Goal: Find specific page/section: Find specific page/section

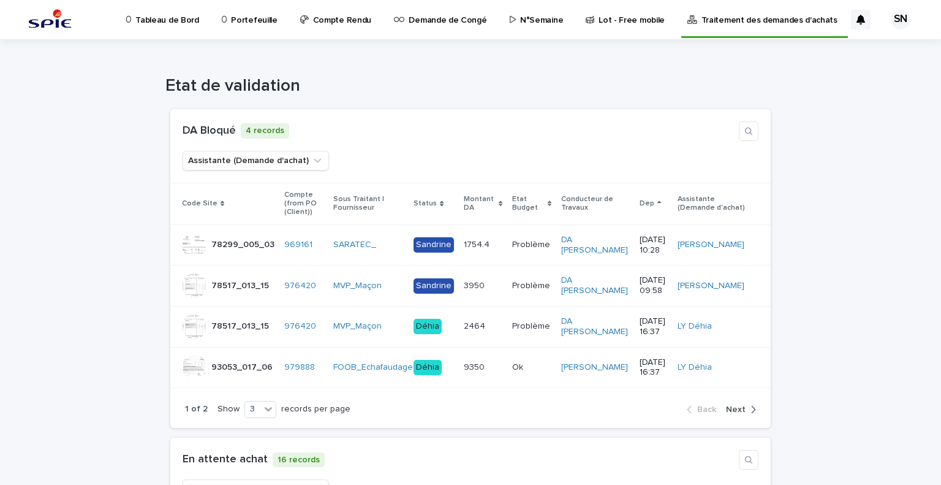
drag, startPoint x: 776, startPoint y: 96, endPoint x: 836, endPoint y: 438, distance: 346.7
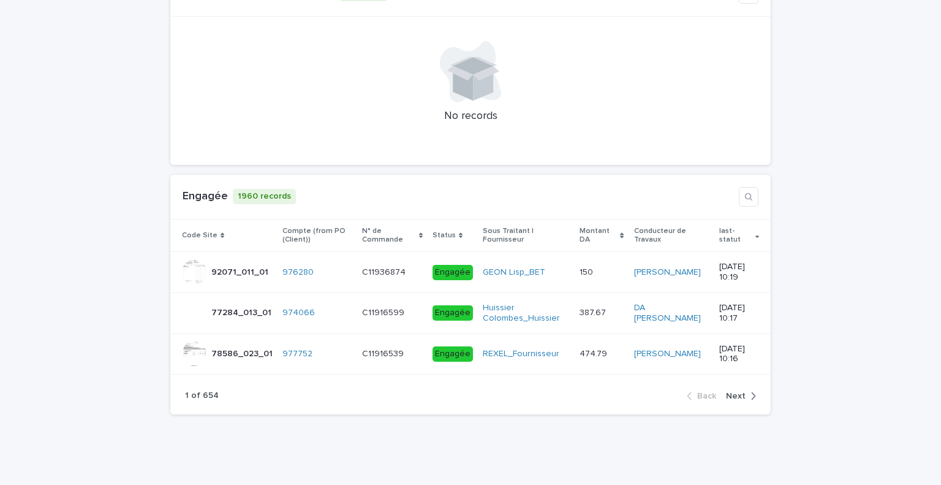
drag, startPoint x: 840, startPoint y: 514, endPoint x: 833, endPoint y: 511, distance: 7.4
click at [744, 198] on icon "button" at bounding box center [749, 196] width 10 height 10
click at [638, 197] on input at bounding box center [678, 196] width 115 height 18
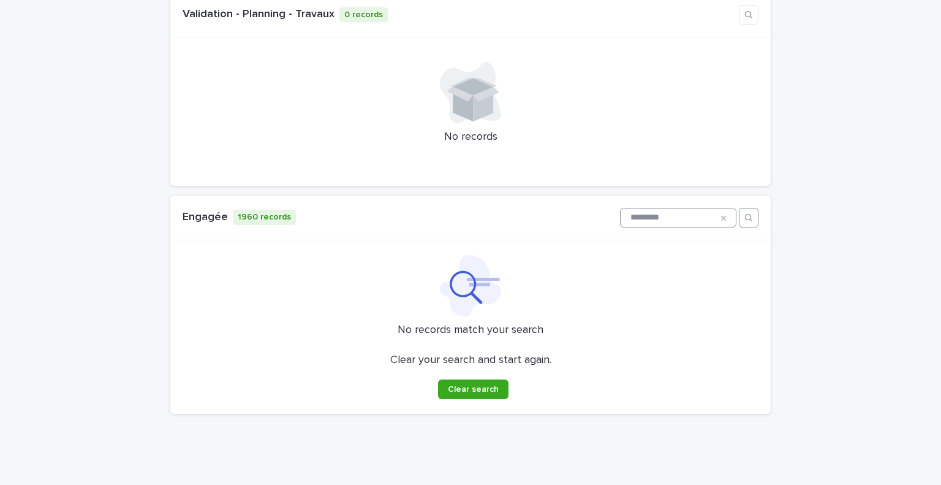
scroll to position [3871, 0]
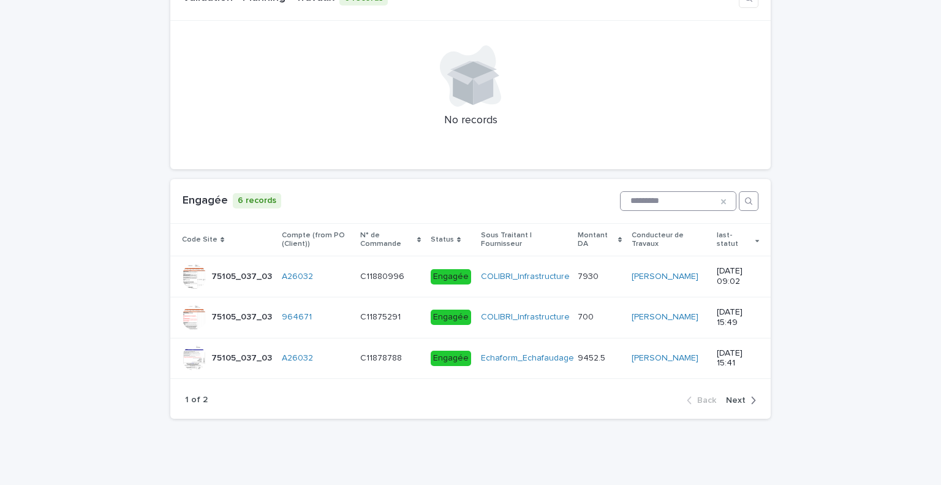
type input "*********"
click at [746, 395] on div "button" at bounding box center [751, 400] width 10 height 11
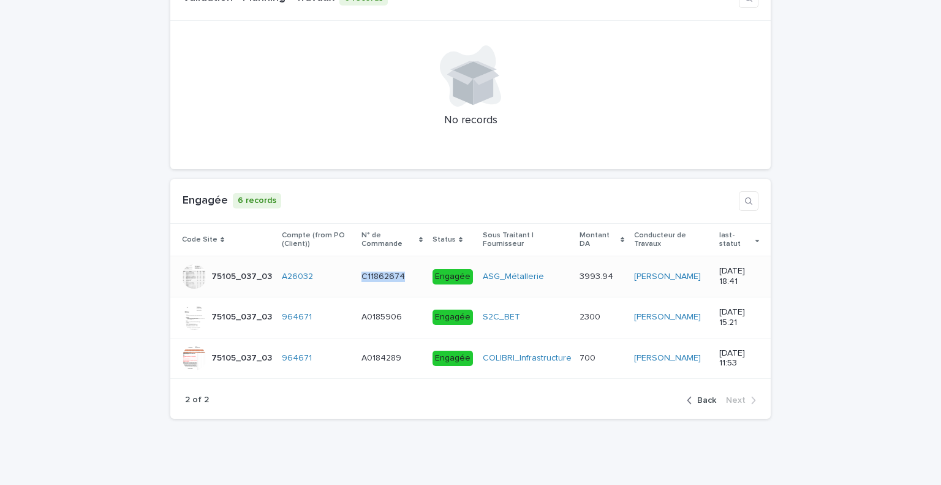
click at [357, 279] on td "C11862674 C11862674" at bounding box center [392, 276] width 71 height 41
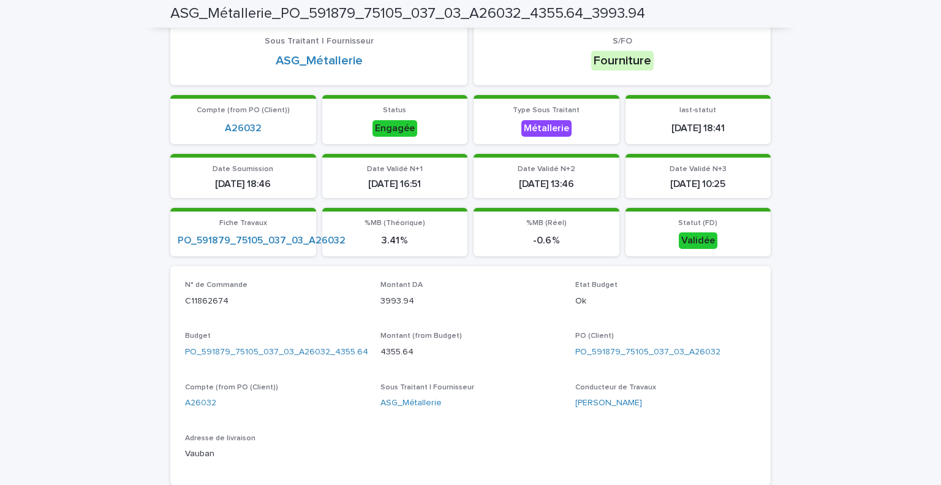
scroll to position [368, 0]
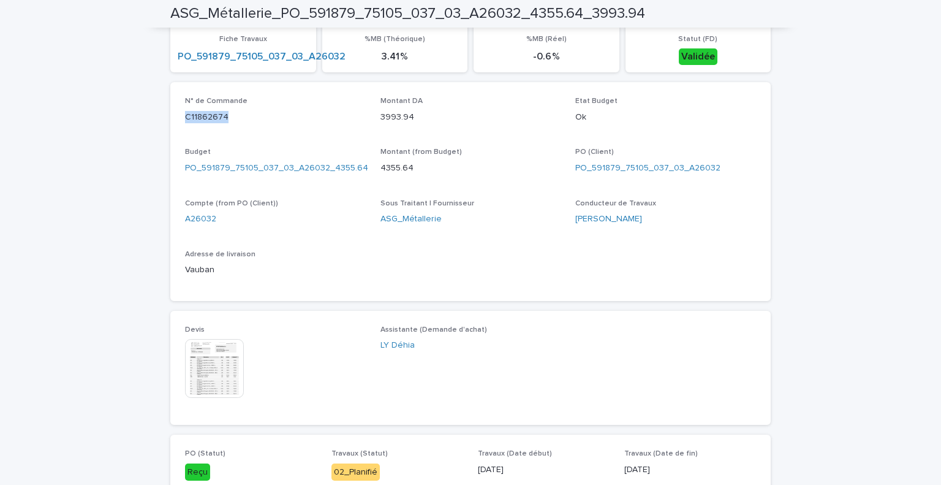
drag, startPoint x: 229, startPoint y: 114, endPoint x: 164, endPoint y: 109, distance: 64.5
click at [164, 109] on div "Loading... Saving… Loading... Saving… ASG_Métallerie_PO_591879_75105_037_03_A26…" at bounding box center [470, 210] width 613 height 1075
copy p "C11862674"
click at [875, 145] on div "Loading... Saving… Loading... Saving… ASG_Métallerie_PO_591879_75105_037_03_A26…" at bounding box center [470, 225] width 941 height 1105
click at [93, 120] on div "Loading... Saving… Loading... Saving… ASG_Métallerie_PO_591879_75105_037_03_A26…" at bounding box center [470, 225] width 941 height 1105
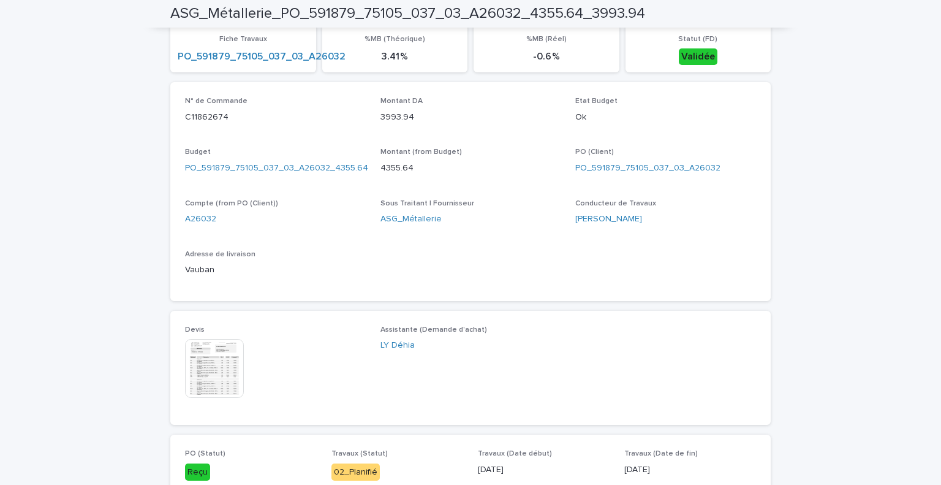
click at [381, 166] on p "4355.64" at bounding box center [471, 168] width 181 height 13
drag, startPoint x: 180, startPoint y: 114, endPoint x: 222, endPoint y: 114, distance: 41.7
click at [222, 114] on p "C11862674" at bounding box center [275, 117] width 181 height 13
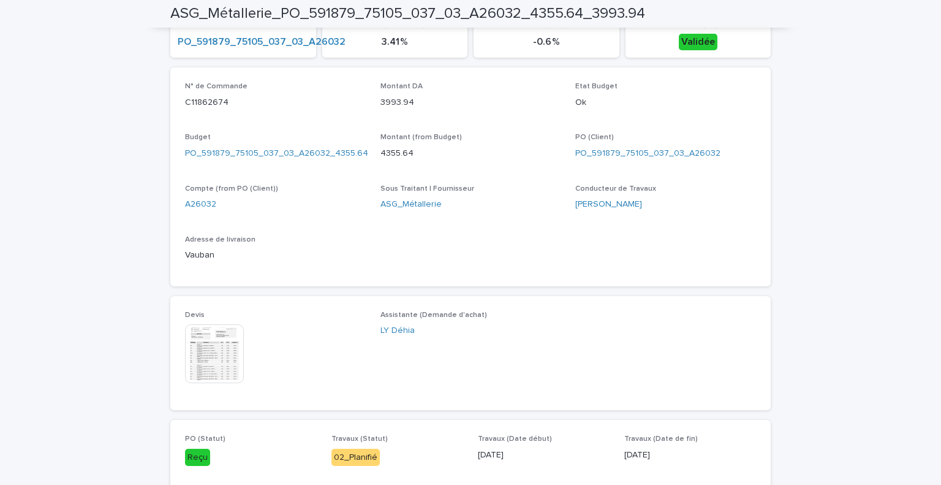
scroll to position [381, 0]
drag, startPoint x: 198, startPoint y: 101, endPoint x: 205, endPoint y: 105, distance: 8.5
click at [205, 105] on p "C11862674" at bounding box center [275, 103] width 181 height 13
click at [218, 102] on p "C11862674" at bounding box center [275, 103] width 181 height 13
click at [202, 323] on div "Devis This file cannot be opened Download File" at bounding box center [275, 354] width 181 height 85
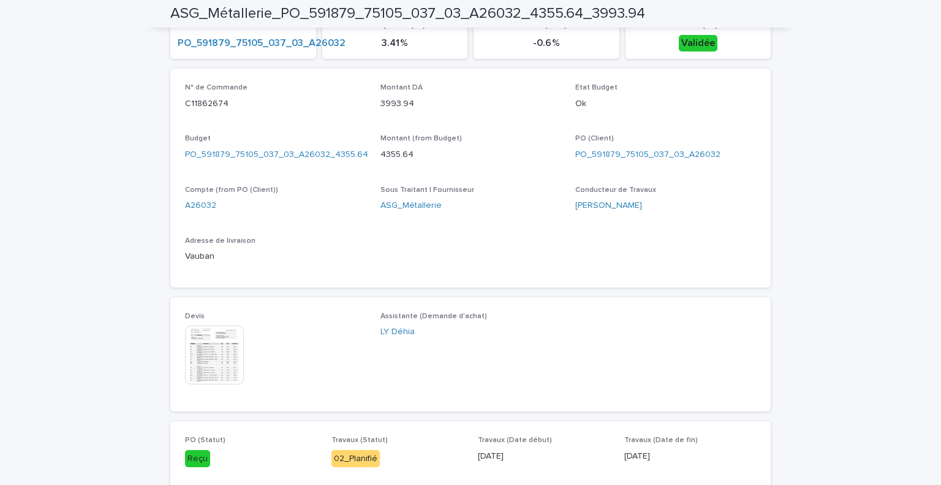
click at [201, 343] on img at bounding box center [214, 354] width 59 height 59
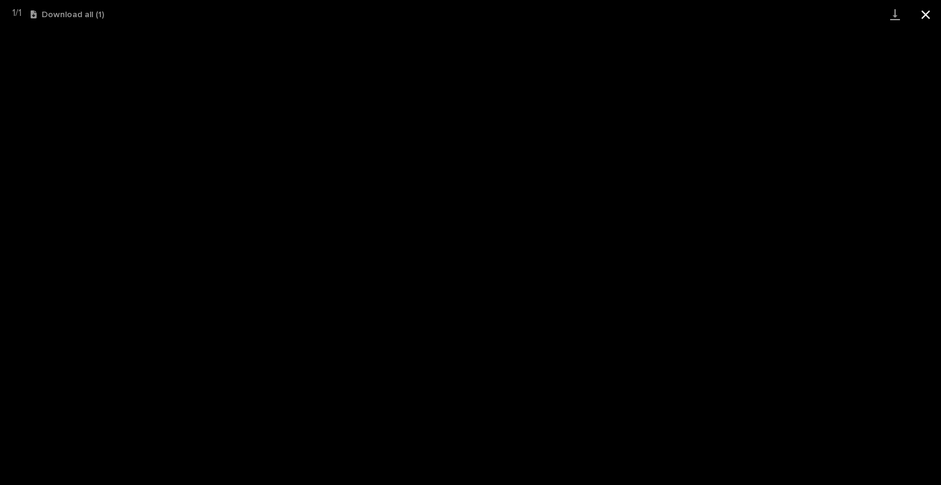
click at [922, 18] on button "Close gallery" at bounding box center [926, 14] width 31 height 29
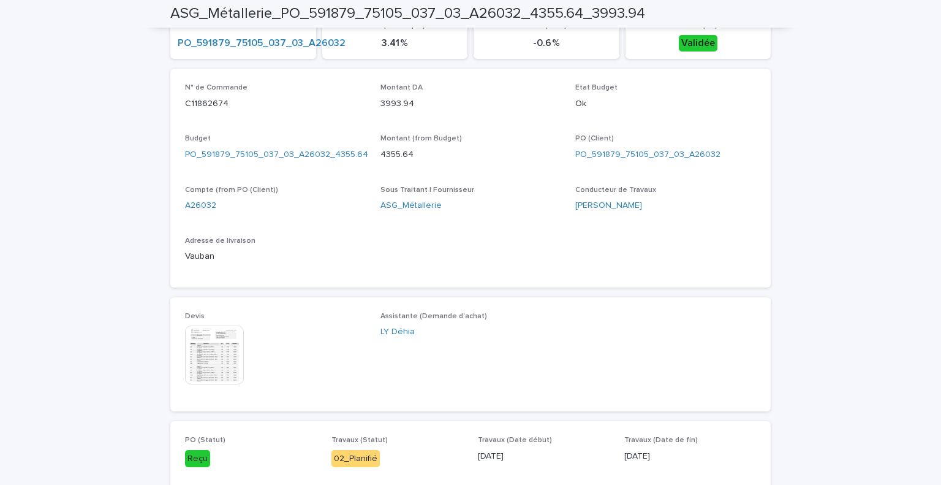
click at [223, 364] on img at bounding box center [214, 354] width 59 height 59
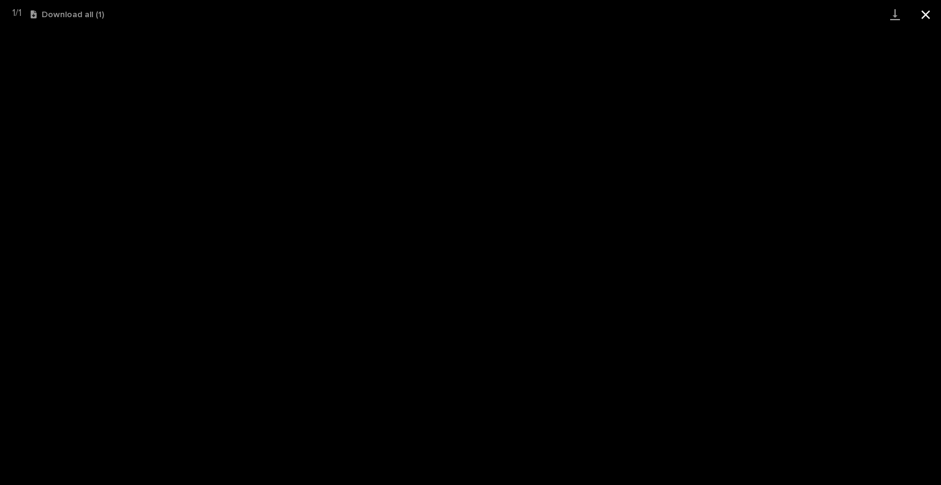
click at [925, 15] on button "Close gallery" at bounding box center [926, 14] width 31 height 29
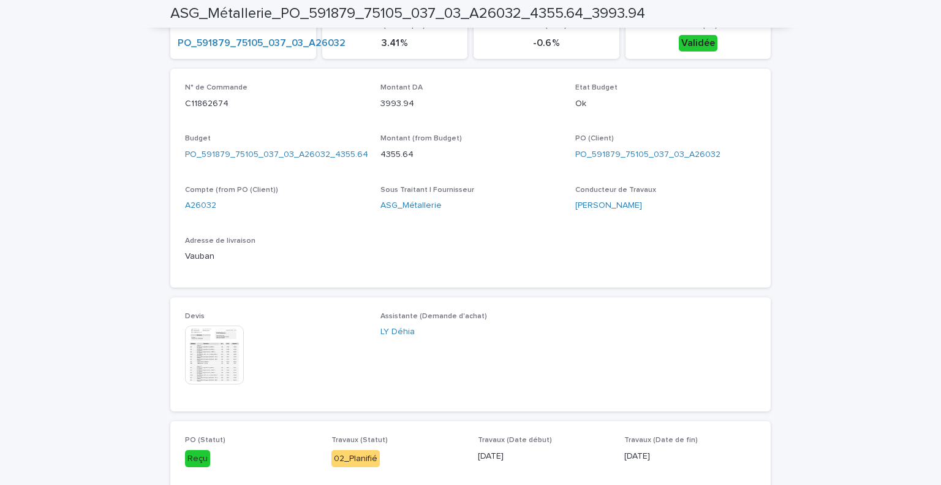
click at [209, 360] on img at bounding box center [214, 354] width 59 height 59
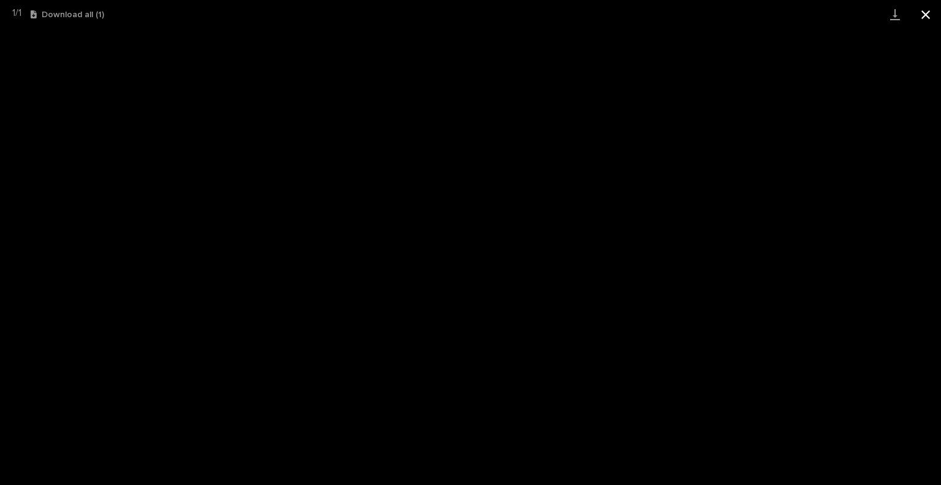
click at [932, 21] on button "Close gallery" at bounding box center [926, 14] width 31 height 29
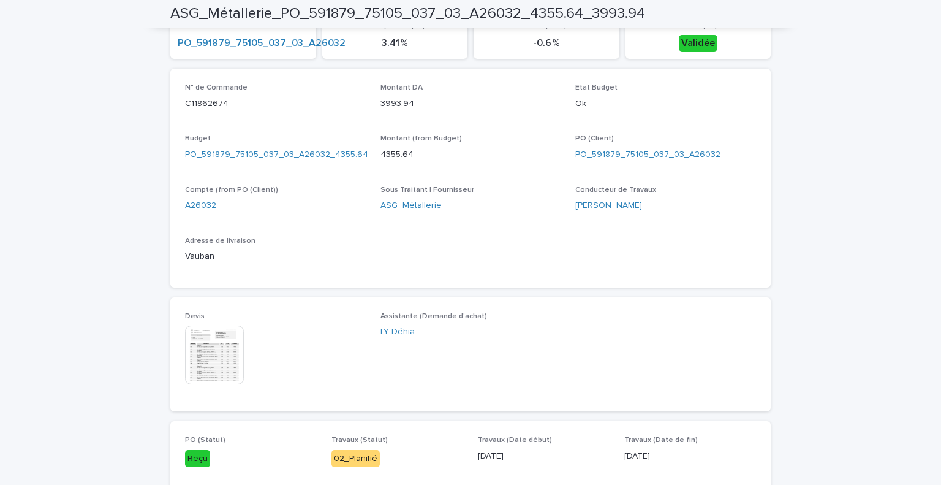
click at [696, 365] on div "Devis This file cannot be opened Download File Assistante (Demande d'achat) LY …" at bounding box center [470, 354] width 571 height 85
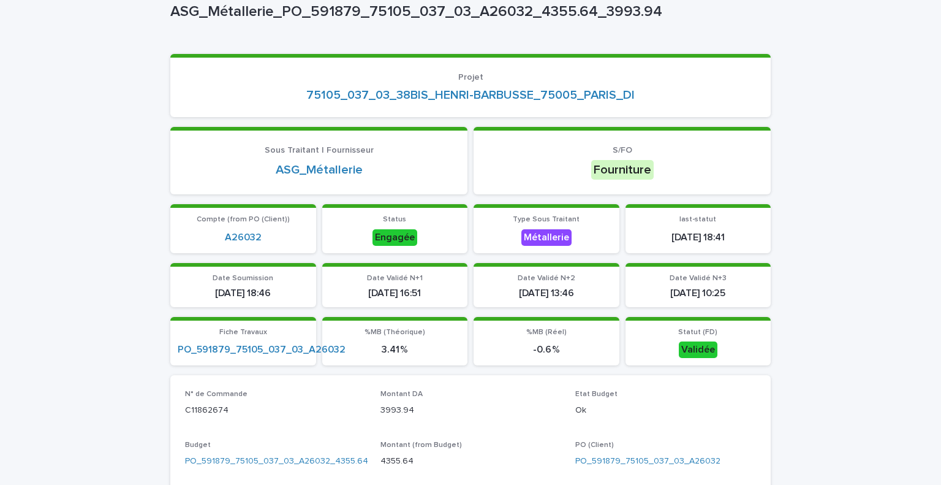
scroll to position [0, 0]
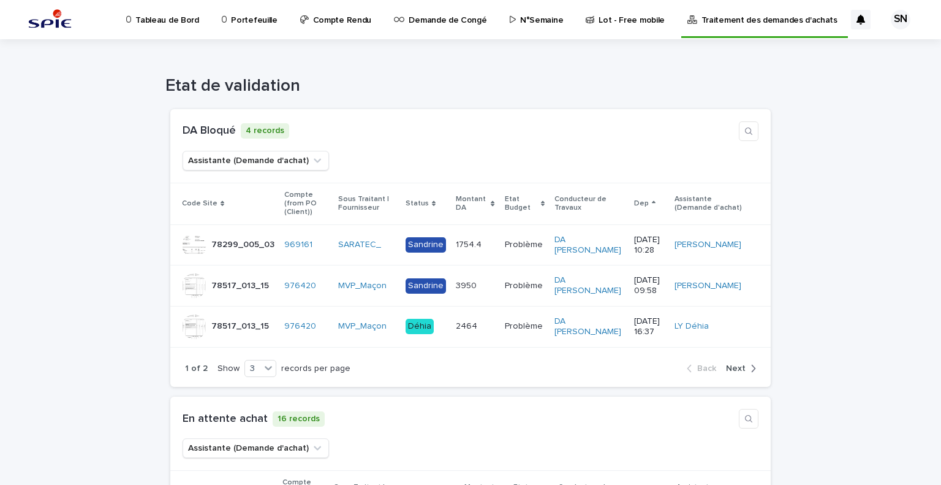
click at [751, 365] on icon "button" at bounding box center [754, 368] width 6 height 11
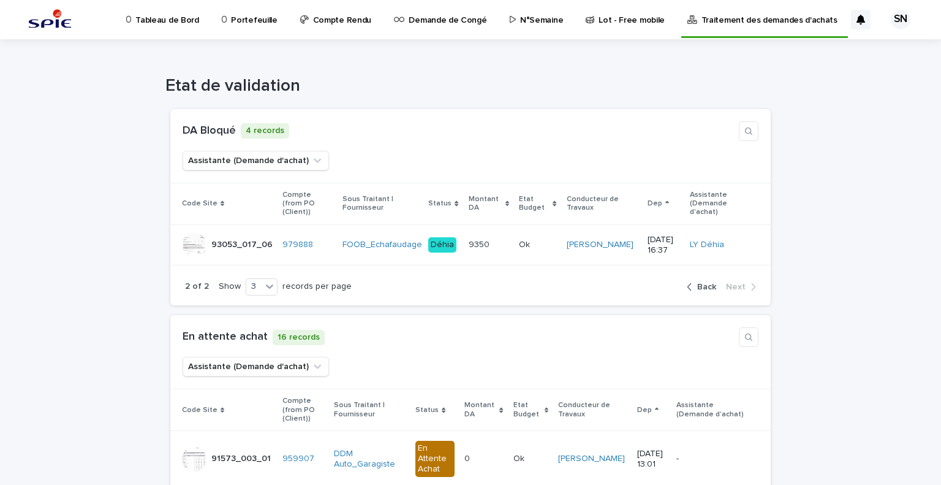
click at [705, 283] on span "Back" at bounding box center [707, 287] width 19 height 9
